Goal: Task Accomplishment & Management: Manage account settings

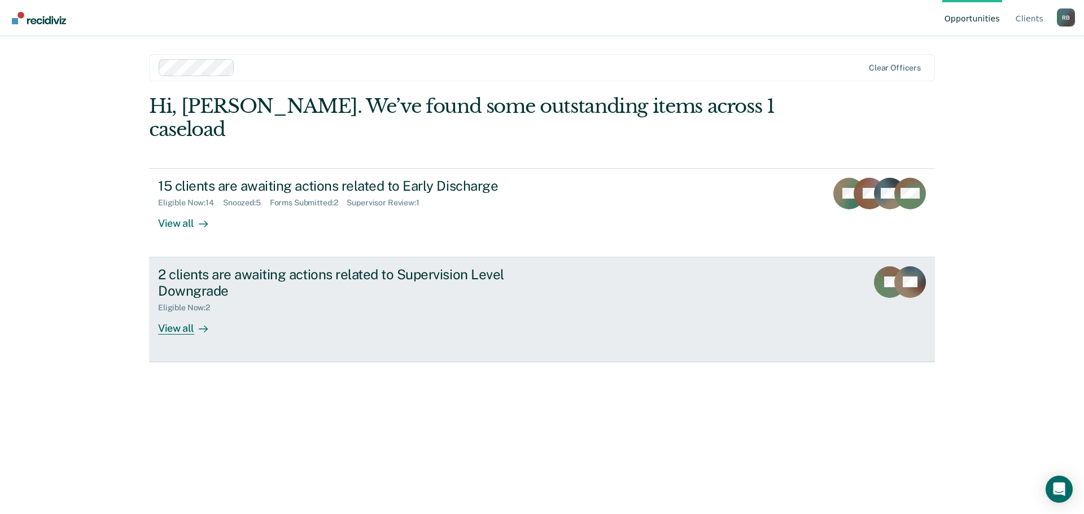
click at [177, 313] on div "View all" at bounding box center [189, 324] width 63 height 22
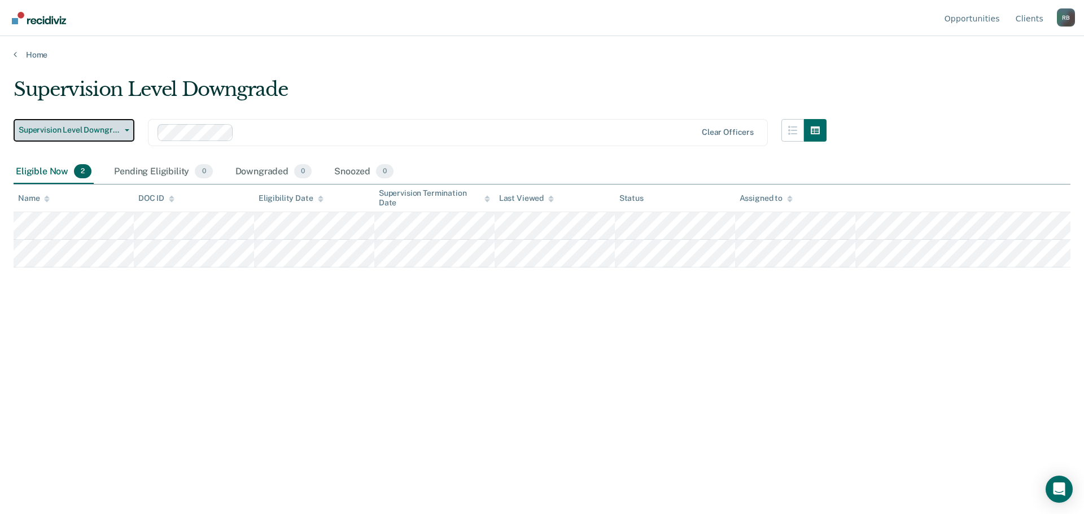
click at [129, 127] on button "Supervision Level Downgrade" at bounding box center [74, 130] width 121 height 23
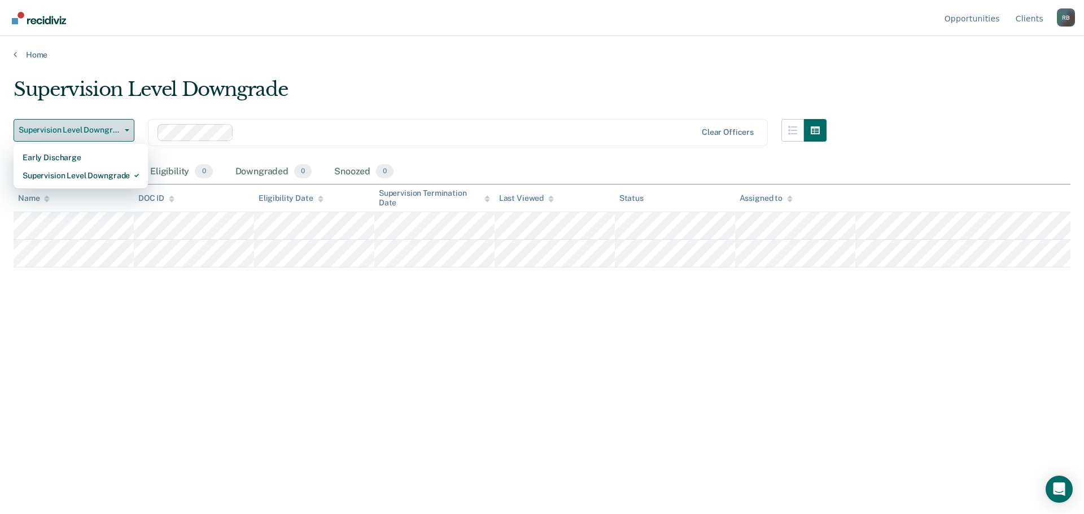
click at [129, 127] on button "Supervision Level Downgrade" at bounding box center [74, 130] width 121 height 23
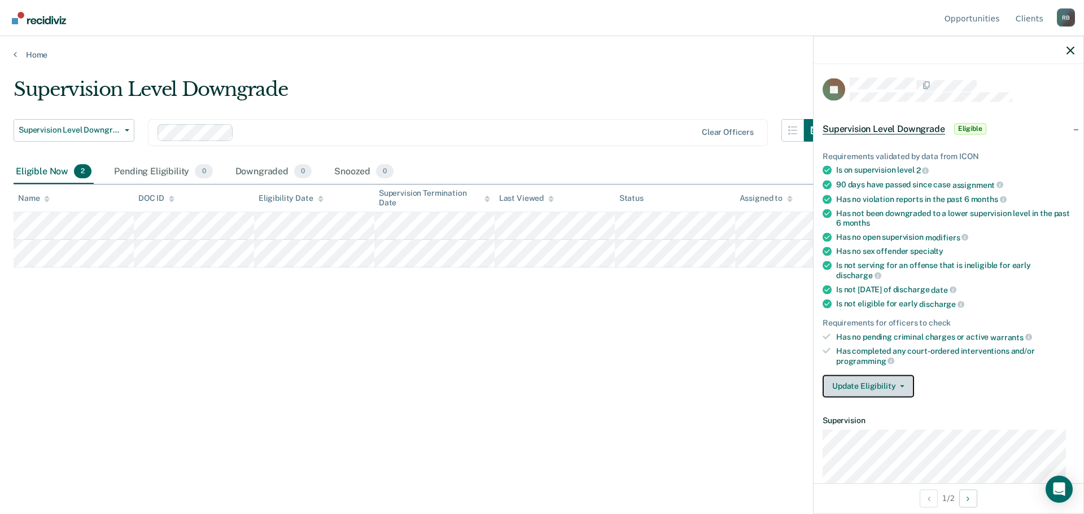
click at [901, 382] on button "Update Eligibility" at bounding box center [868, 386] width 91 height 23
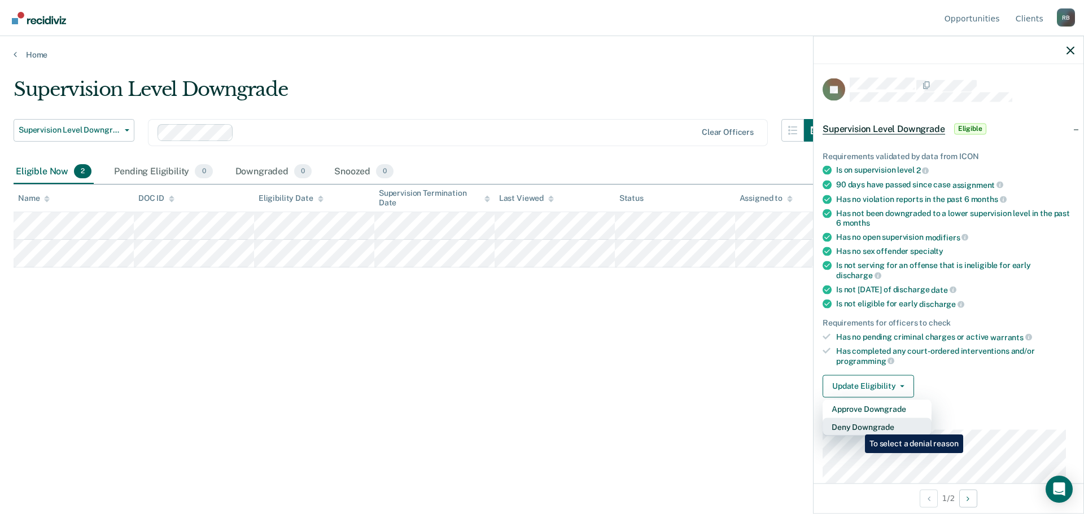
click at [857, 426] on button "Deny Downgrade" at bounding box center [877, 427] width 109 height 18
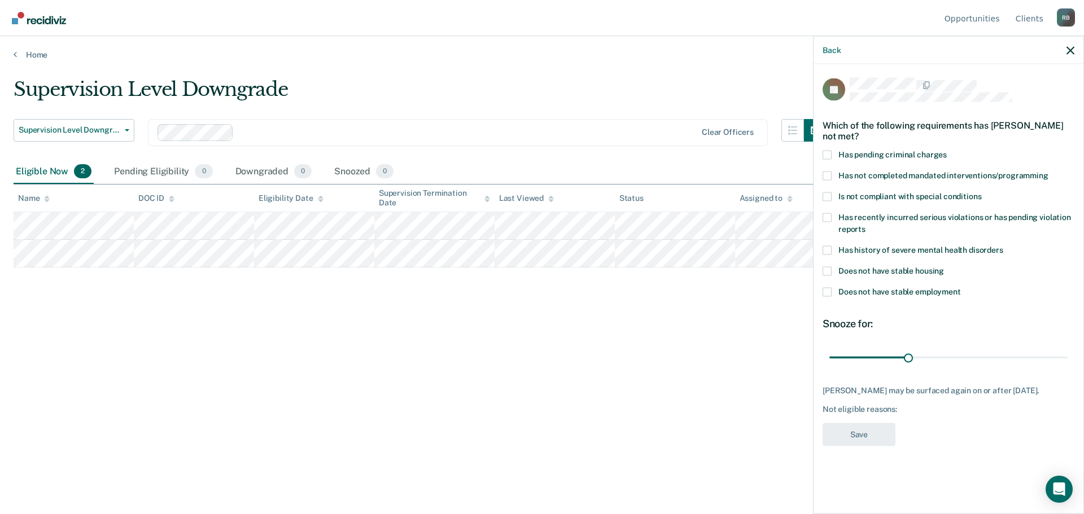
click at [828, 175] on span at bounding box center [827, 175] width 9 height 9
click at [1049, 171] on input "Has not completed mandated interventions/programming" at bounding box center [1049, 171] width 0 height 0
click at [831, 198] on span at bounding box center [827, 196] width 9 height 9
click at [981, 192] on input "Is not compliant with special conditions" at bounding box center [981, 192] width 0 height 0
click at [824, 175] on span at bounding box center [827, 175] width 9 height 9
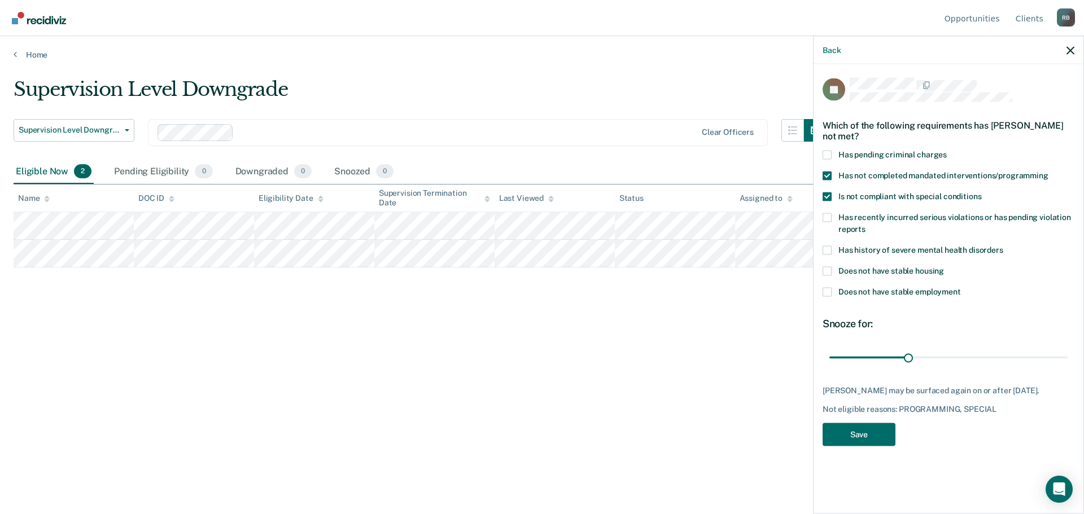
click at [1049, 171] on input "Has not completed mandated interventions/programming" at bounding box center [1049, 171] width 0 height 0
click at [856, 432] on button "Save" at bounding box center [859, 434] width 73 height 23
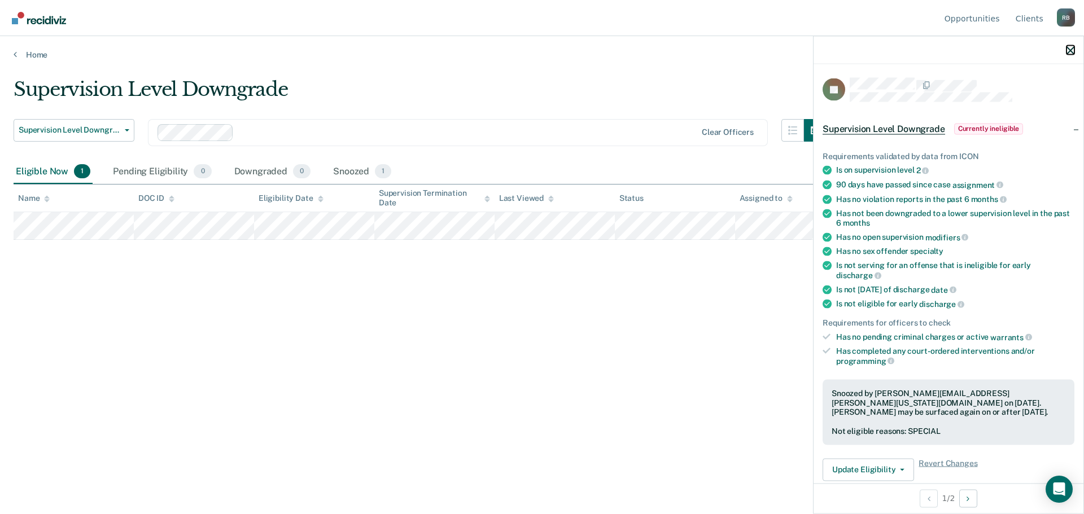
click at [1071, 50] on icon "button" at bounding box center [1071, 50] width 8 height 8
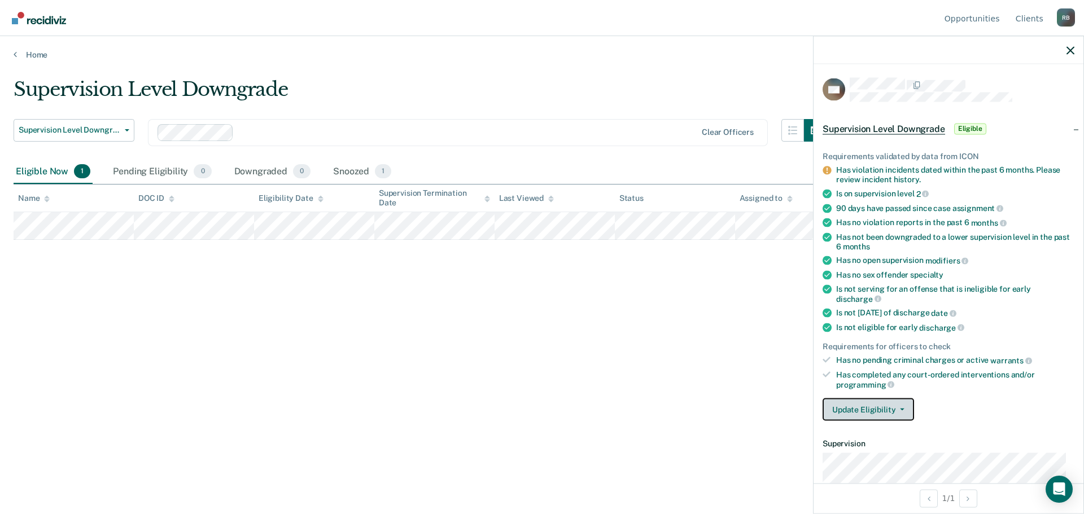
click at [901, 409] on icon "button" at bounding box center [902, 410] width 5 height 2
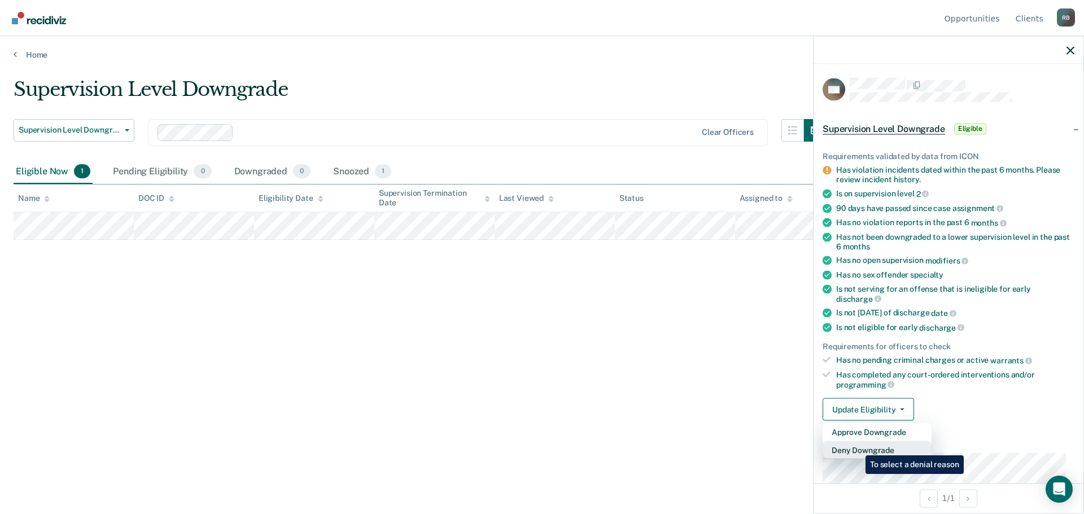
click at [857, 447] on button "Deny Downgrade" at bounding box center [877, 451] width 109 height 18
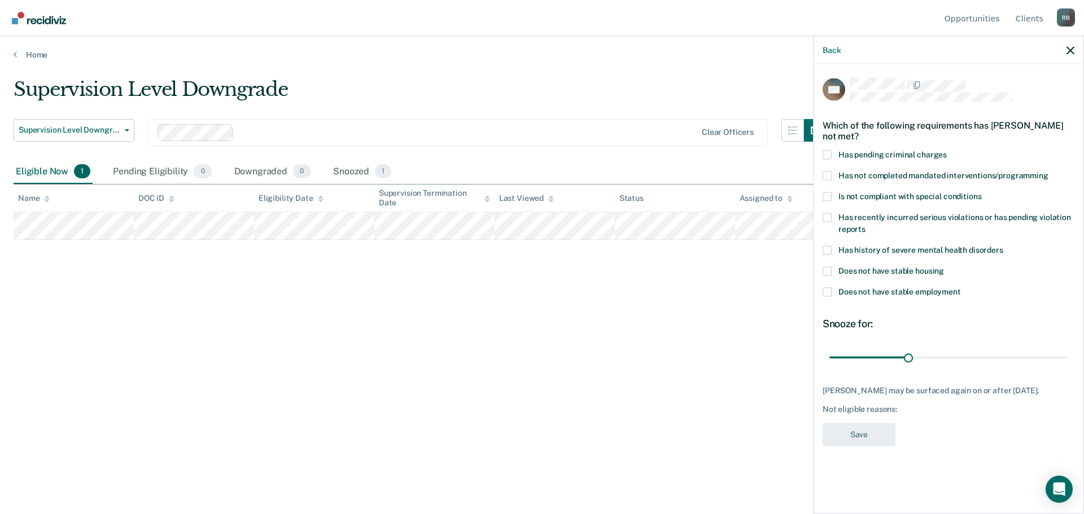
click at [828, 195] on span at bounding box center [827, 196] width 9 height 9
click at [981, 192] on input "Is not compliant with special conditions" at bounding box center [981, 192] width 0 height 0
click at [855, 430] on button "Save" at bounding box center [859, 434] width 73 height 23
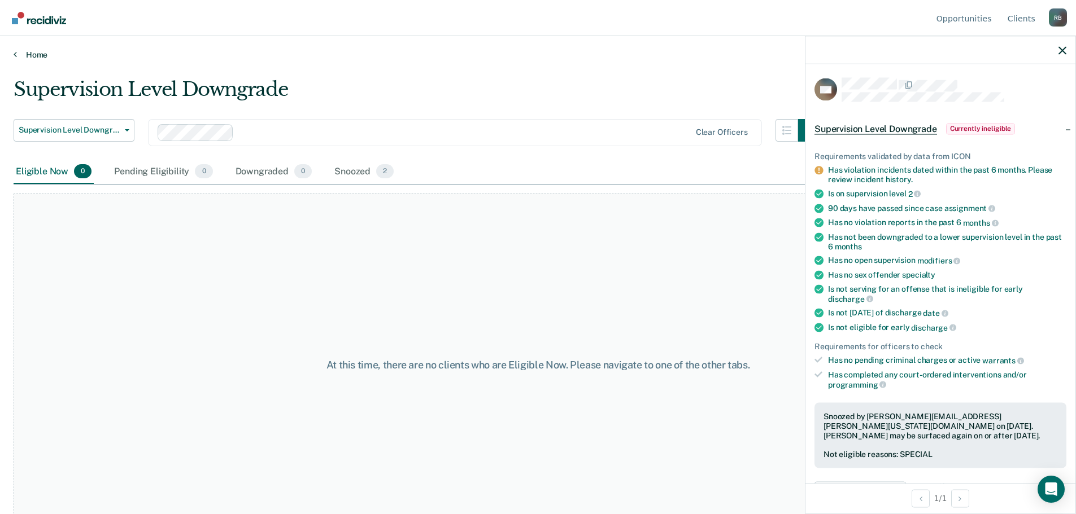
click at [34, 54] on link "Home" at bounding box center [538, 55] width 1049 height 10
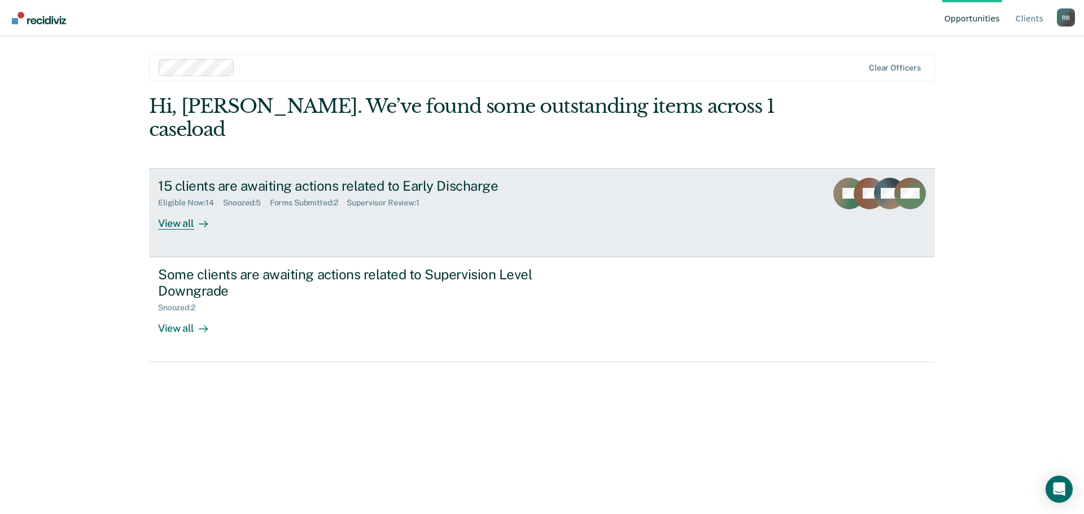
click at [176, 208] on div "View all" at bounding box center [189, 219] width 63 height 22
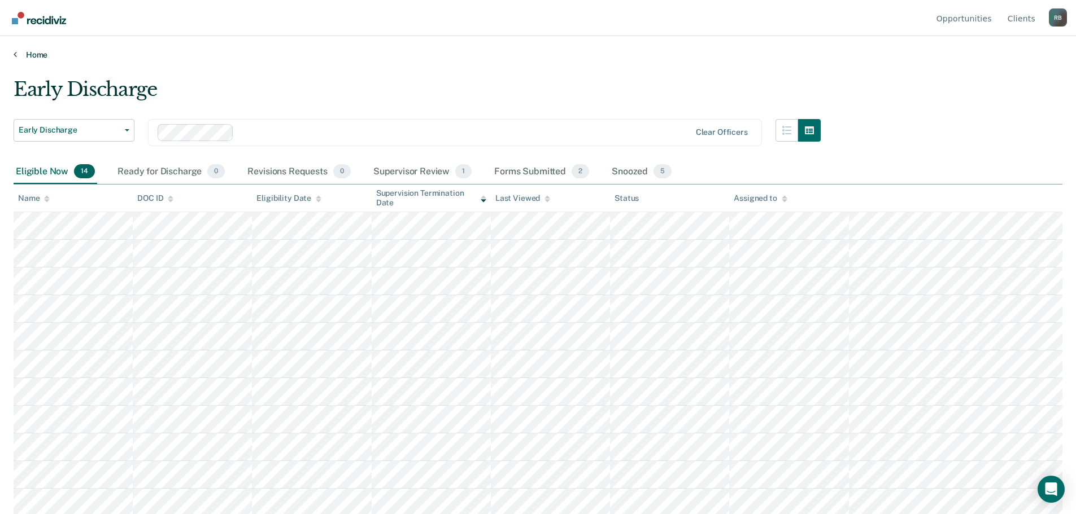
click at [33, 54] on link "Home" at bounding box center [538, 55] width 1049 height 10
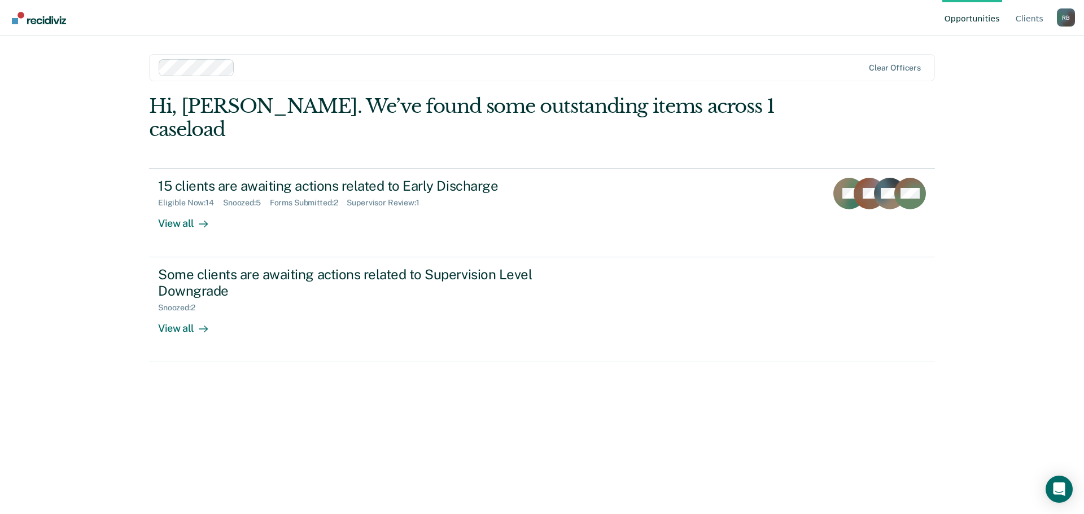
click at [1065, 18] on div "R B" at bounding box center [1066, 17] width 18 height 18
click at [1001, 87] on link "Log Out" at bounding box center [1020, 89] width 73 height 10
